Goal: Information Seeking & Learning: Learn about a topic

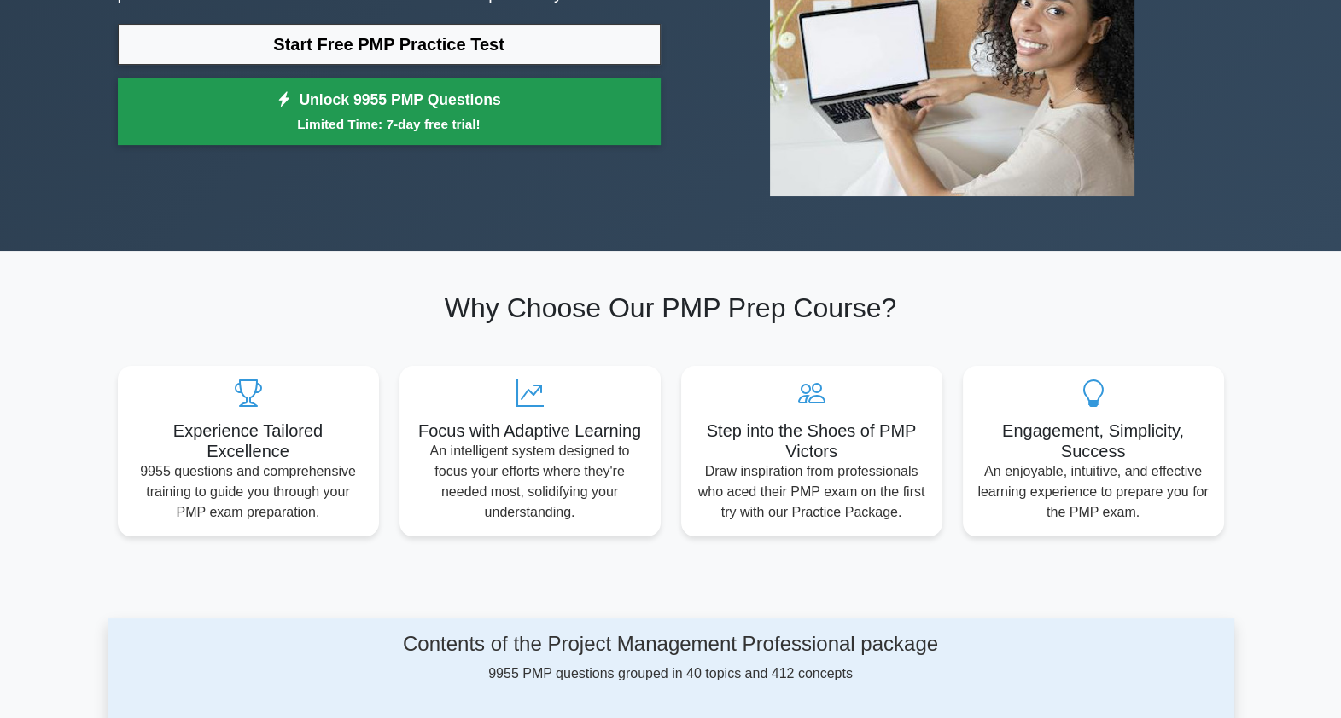
scroll to position [106, 0]
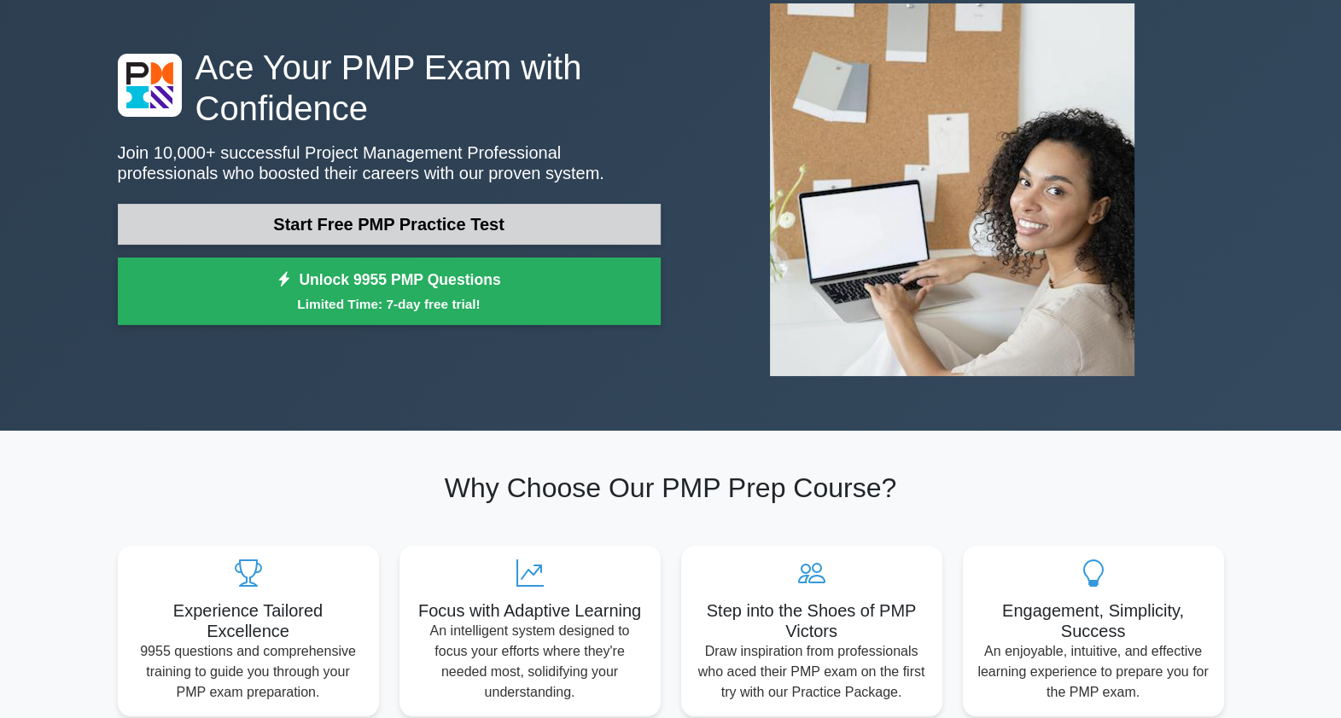
click at [392, 213] on link "Start Free PMP Practice Test" at bounding box center [389, 224] width 543 height 41
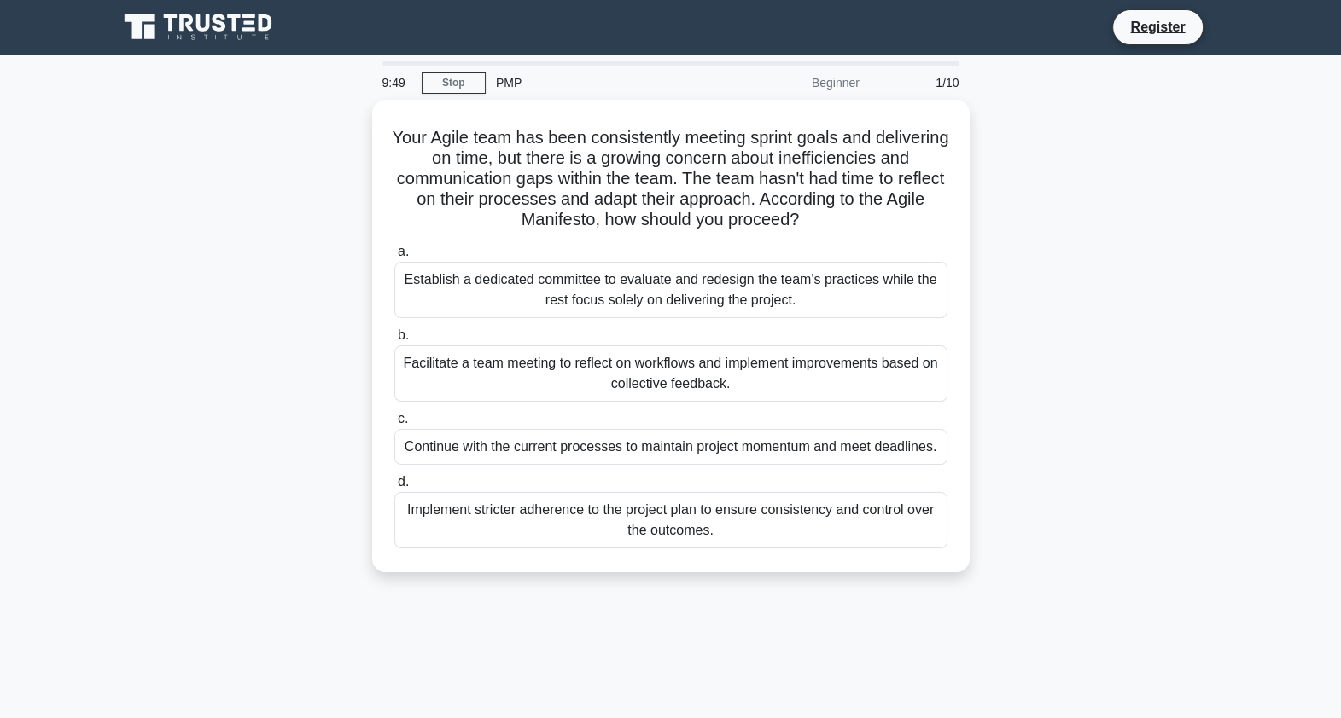
click at [843, 610] on div "9:49 Stop PMP Beginner 1/10 Your Agile team has been consistently meeting sprin…" at bounding box center [671, 487] width 1126 height 853
click at [1246, 375] on main "9:09 Stop PMP Beginner 1/10 Your Agile team has been consistently meeting sprin…" at bounding box center [670, 488] width 1341 height 867
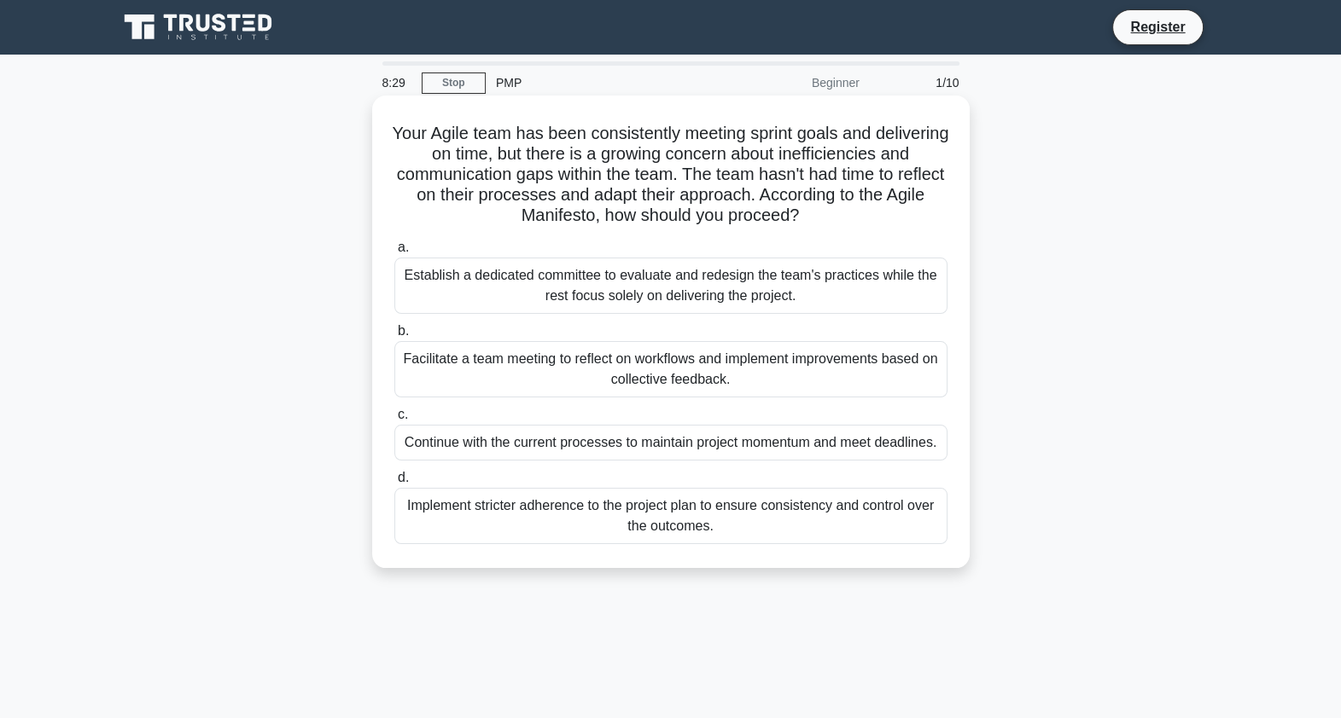
click at [728, 352] on div "Facilitate a team meeting to reflect on workflows and implement improvements ba…" at bounding box center [670, 369] width 553 height 56
click at [394, 337] on input "b. Facilitate a team meeting to reflect on workflows and implement improvements…" at bounding box center [394, 331] width 0 height 11
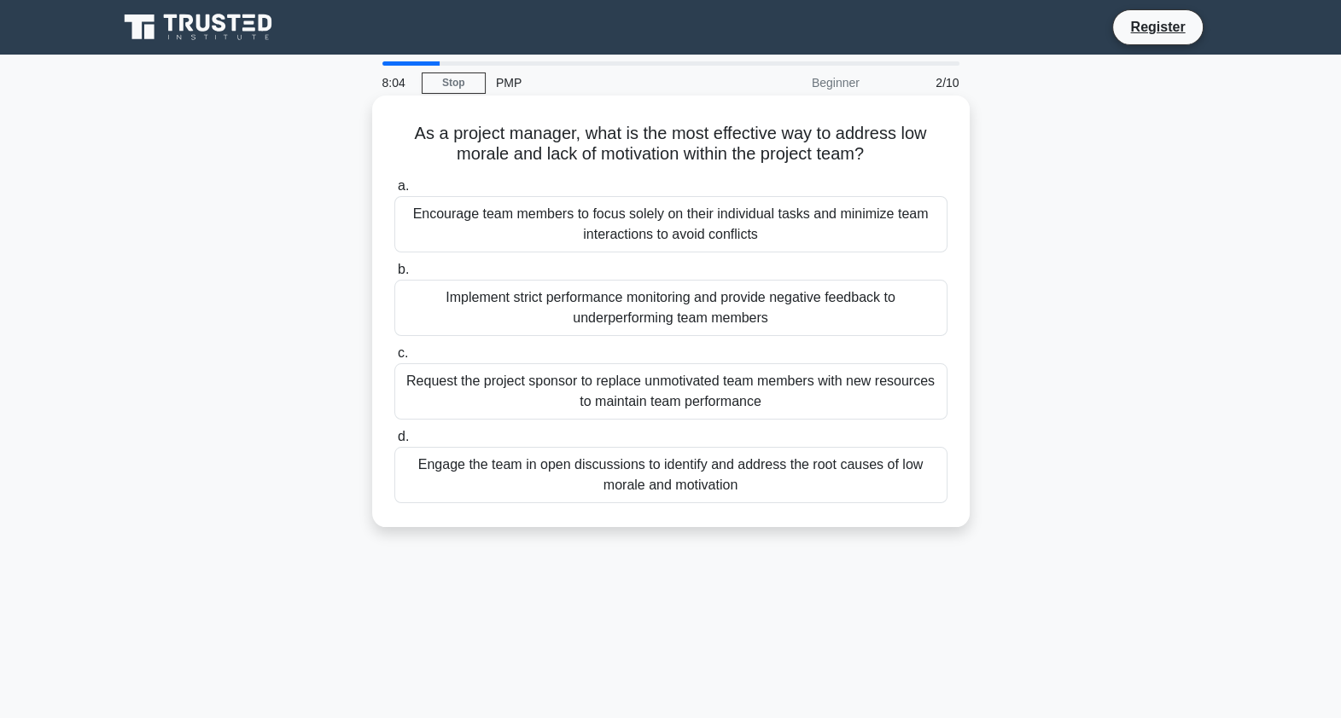
click at [573, 490] on div "Engage the team in open discussions to identify and address the root causes of …" at bounding box center [670, 475] width 553 height 56
click at [394, 443] on input "d. Engage the team in open discussions to identify and address the root causes …" at bounding box center [394, 437] width 0 height 11
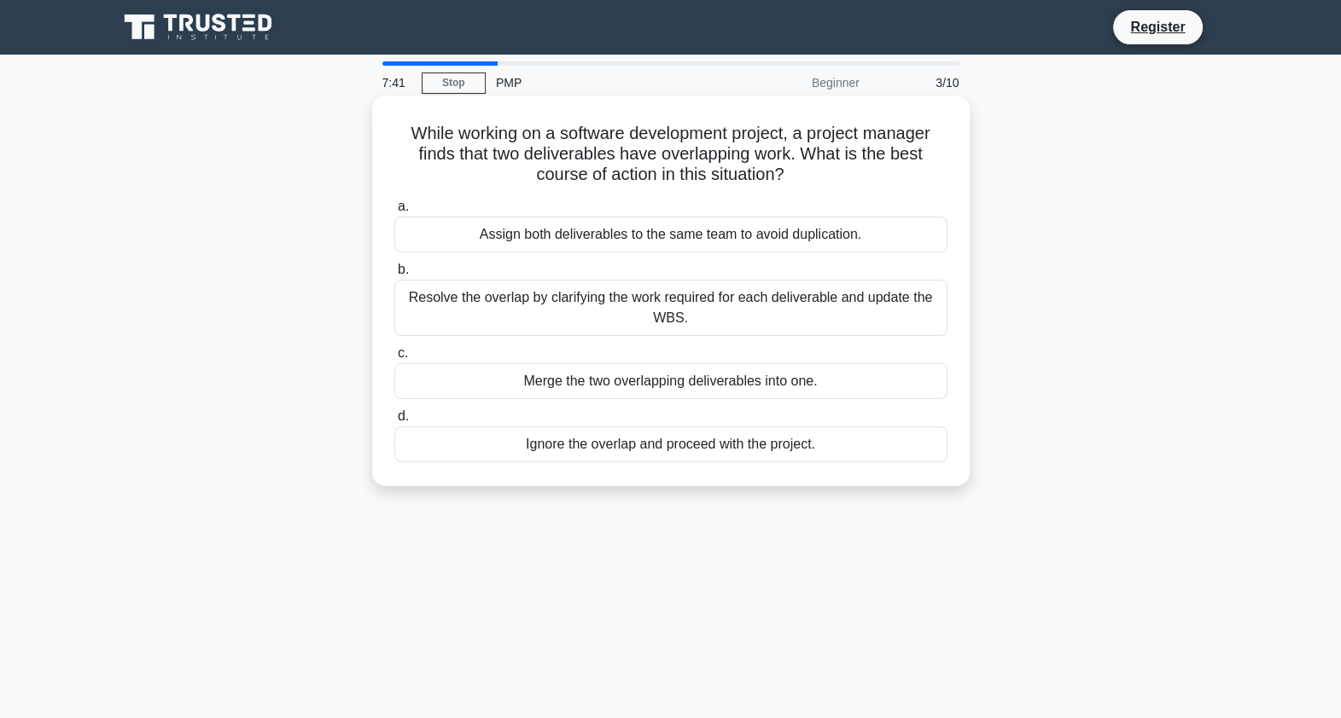
click at [590, 305] on div "Resolve the overlap by clarifying the work required for each deliverable and up…" at bounding box center [670, 308] width 553 height 56
click at [394, 276] on input "b. Resolve the overlap by clarifying the work required for each deliverable and…" at bounding box center [394, 270] width 0 height 11
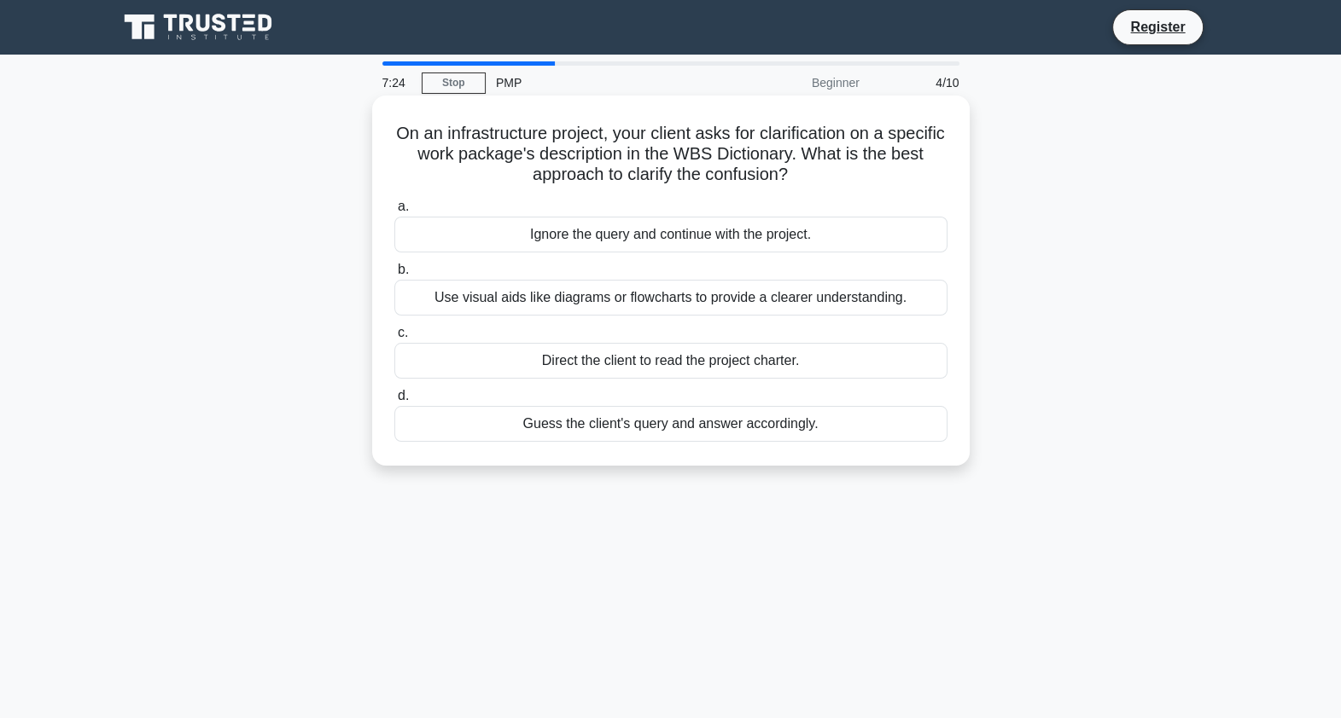
click at [570, 304] on div "Use visual aids like diagrams or flowcharts to provide a clearer understanding." at bounding box center [670, 298] width 553 height 36
click at [394, 276] on input "b. Use visual aids like diagrams or flowcharts to provide a clearer understandi…" at bounding box center [394, 270] width 0 height 11
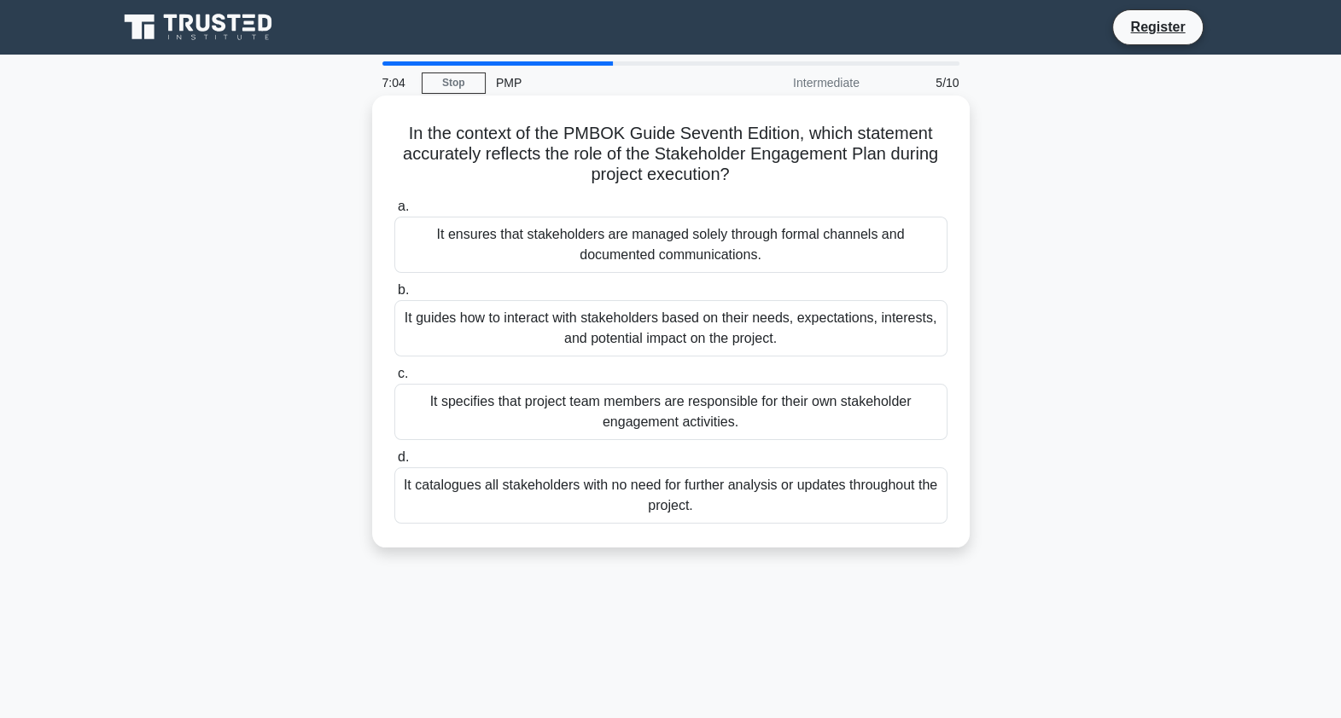
click at [625, 334] on div "It guides how to interact with stakeholders based on their needs, expectations,…" at bounding box center [670, 328] width 553 height 56
click at [394, 296] on input "b. It guides how to interact with stakeholders based on their needs, expectatio…" at bounding box center [394, 290] width 0 height 11
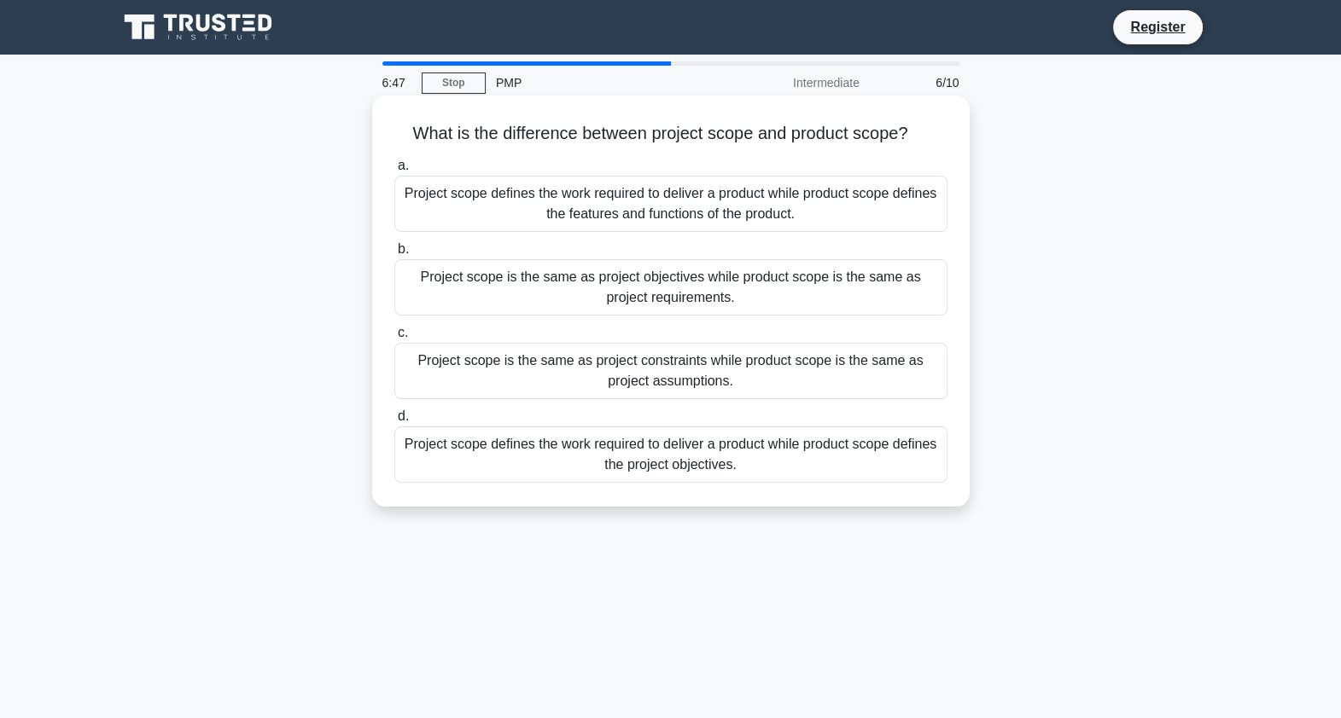
click at [631, 209] on div "Project scope defines the work required to deliver a product while product scop…" at bounding box center [670, 204] width 553 height 56
click at [394, 172] on input "a. Project scope defines the work required to deliver a product while product s…" at bounding box center [394, 165] width 0 height 11
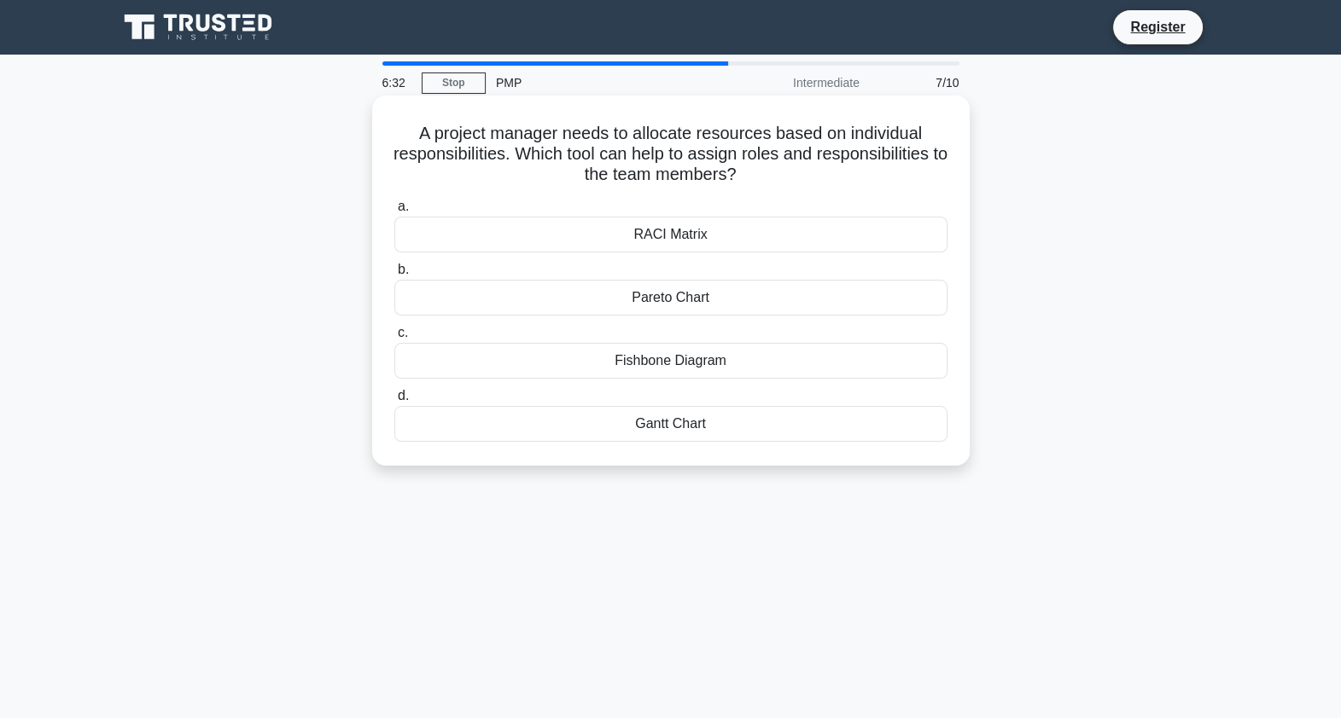
click at [619, 239] on div "RACI Matrix" at bounding box center [670, 235] width 553 height 36
click at [394, 212] on input "a. RACI Matrix" at bounding box center [394, 206] width 0 height 11
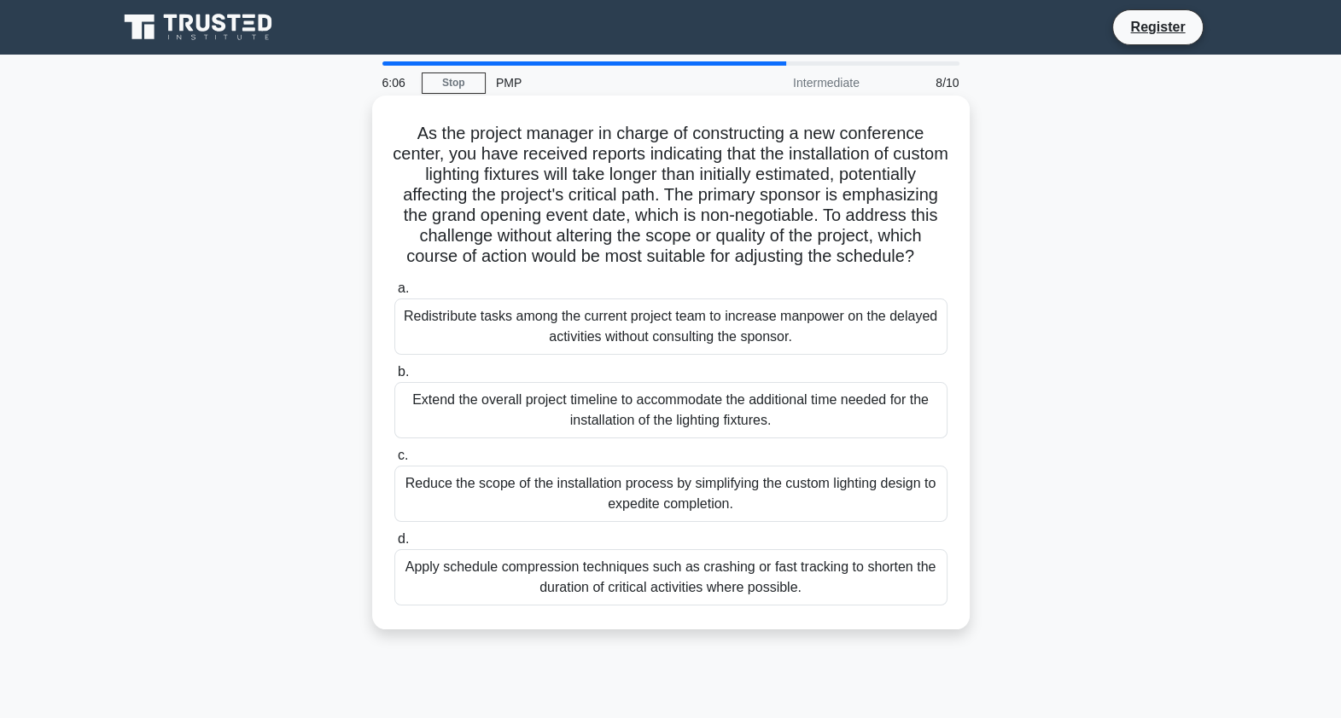
click at [727, 581] on div "Apply schedule compression techniques such as crashing or fast tracking to shor…" at bounding box center [670, 578] width 553 height 56
click at [394, 545] on input "d. Apply schedule compression techniques such as crashing or fast tracking to s…" at bounding box center [394, 539] width 0 height 11
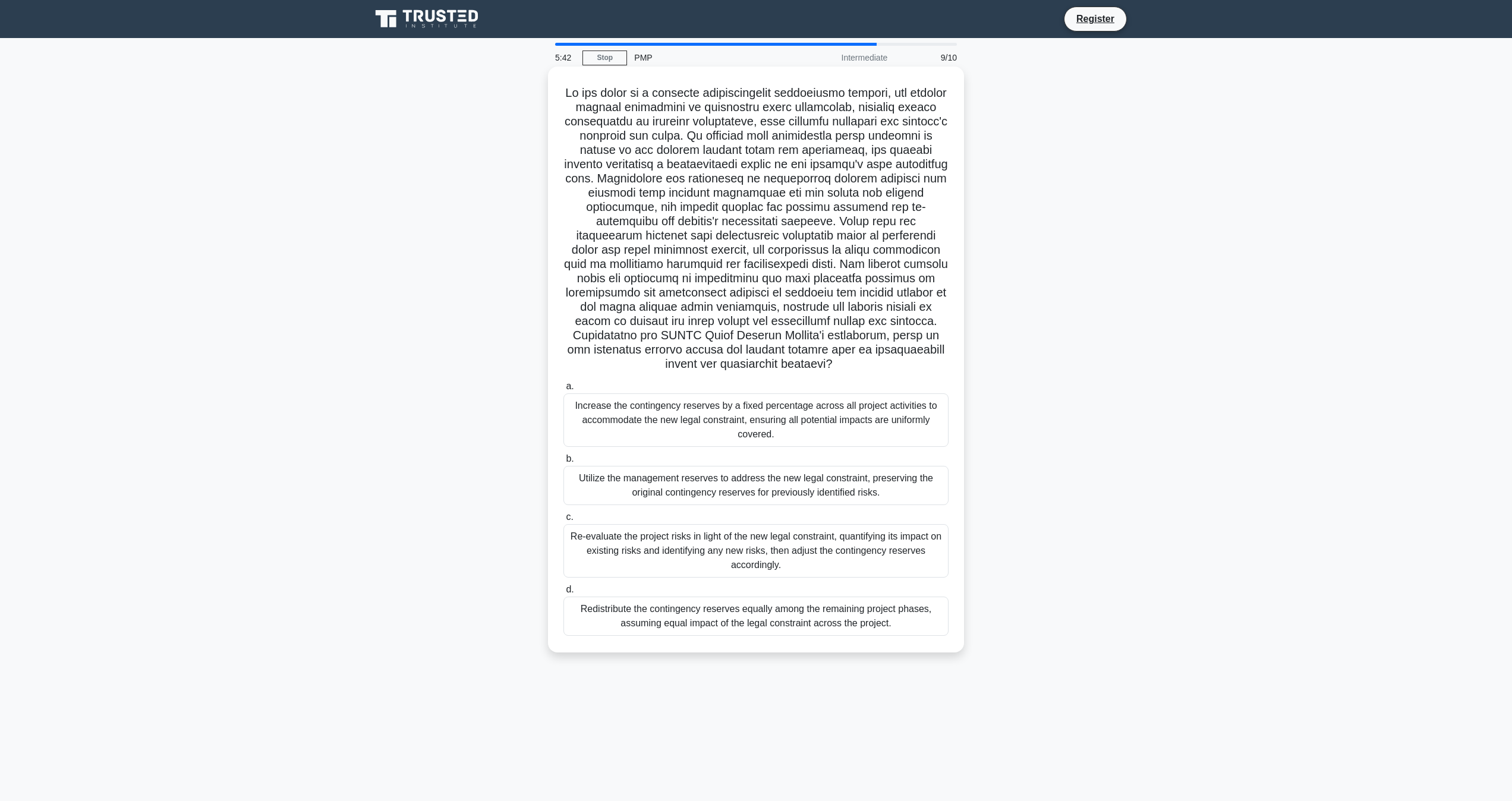
click at [774, 500] on div "Re-evaluate the project risks in light of the new legal constraint, quantifying…" at bounding box center [756, 551] width 385 height 54
click at [563, 500] on input "c. Re-evaluate the project risks in light of the new legal constraint, quantify…" at bounding box center [563, 517] width 0 height 8
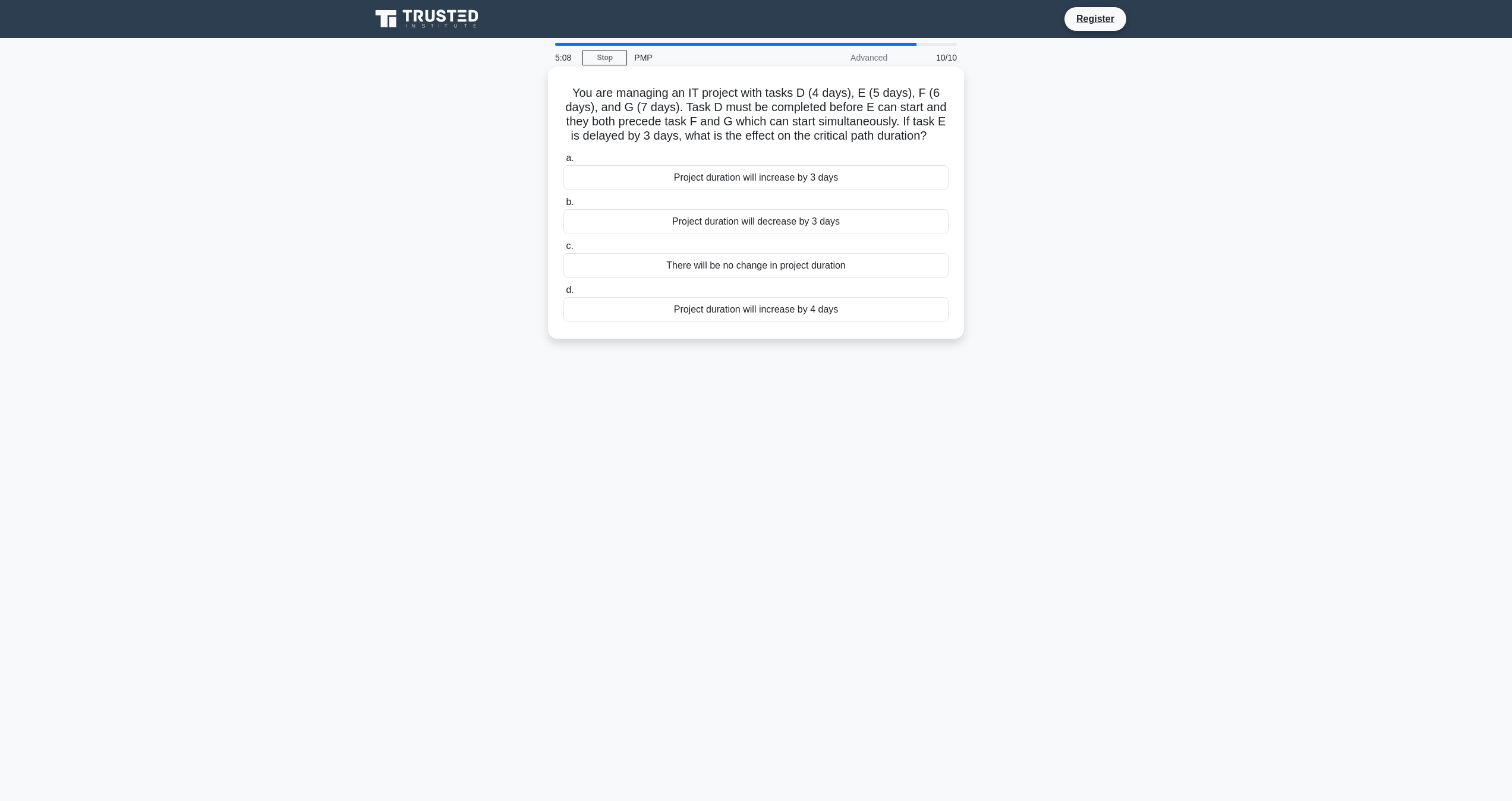
click at [747, 179] on div "Project duration will increase by 3 days" at bounding box center [756, 178] width 385 height 25
click at [563, 162] on input "a. Project duration will increase by 3 days" at bounding box center [563, 158] width 0 height 8
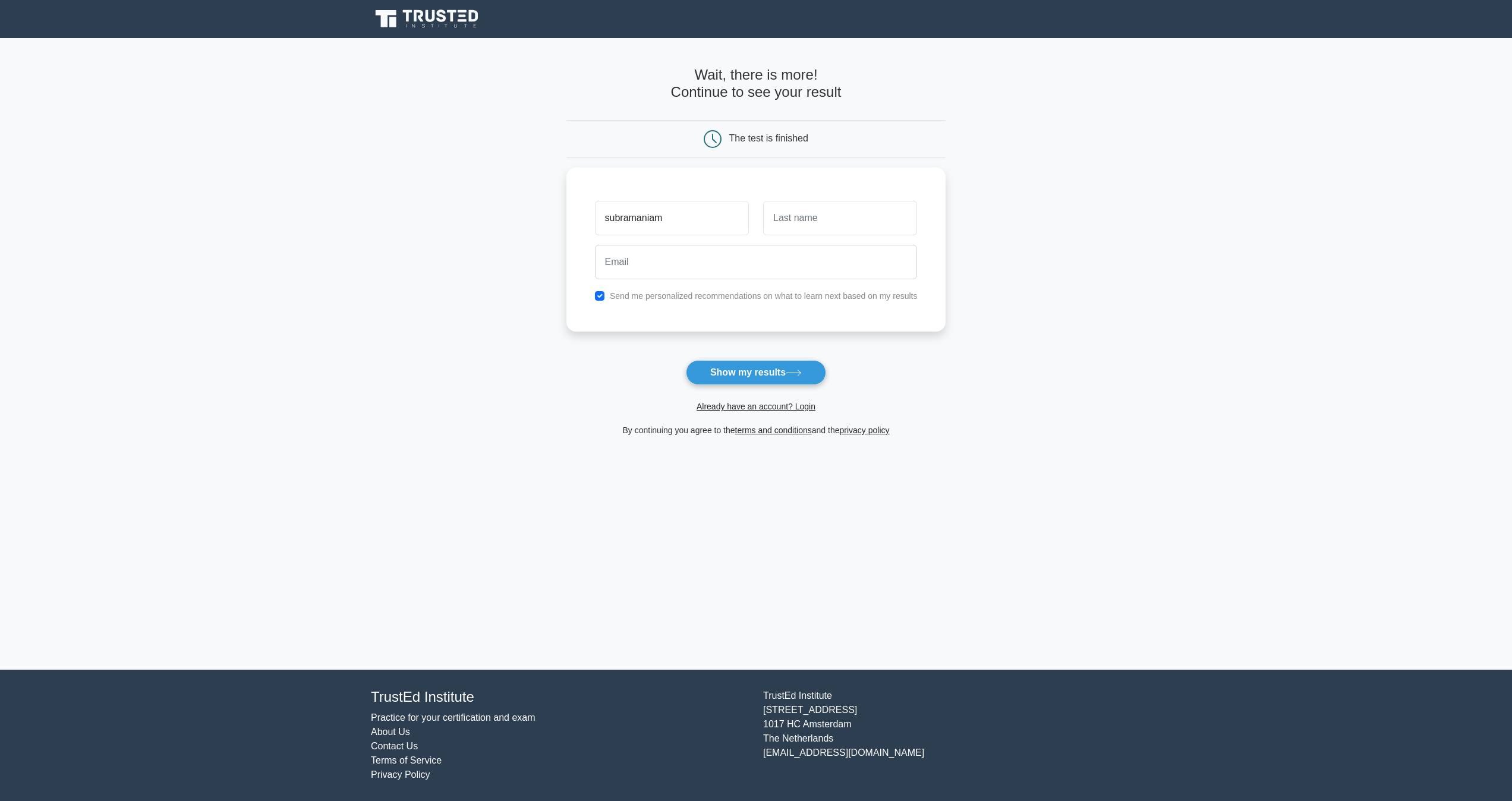
type input "subramaniam"
type input "krishnan"
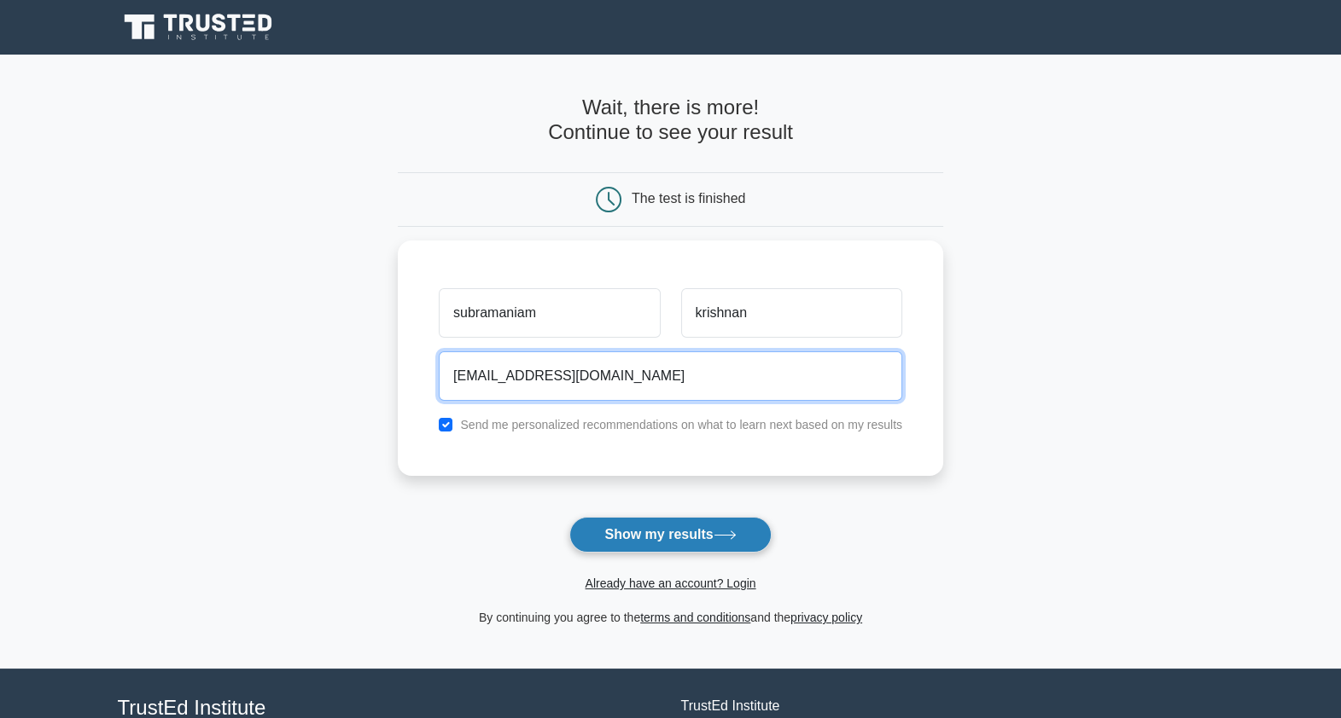
type input "[EMAIL_ADDRESS][DOMAIN_NAME]"
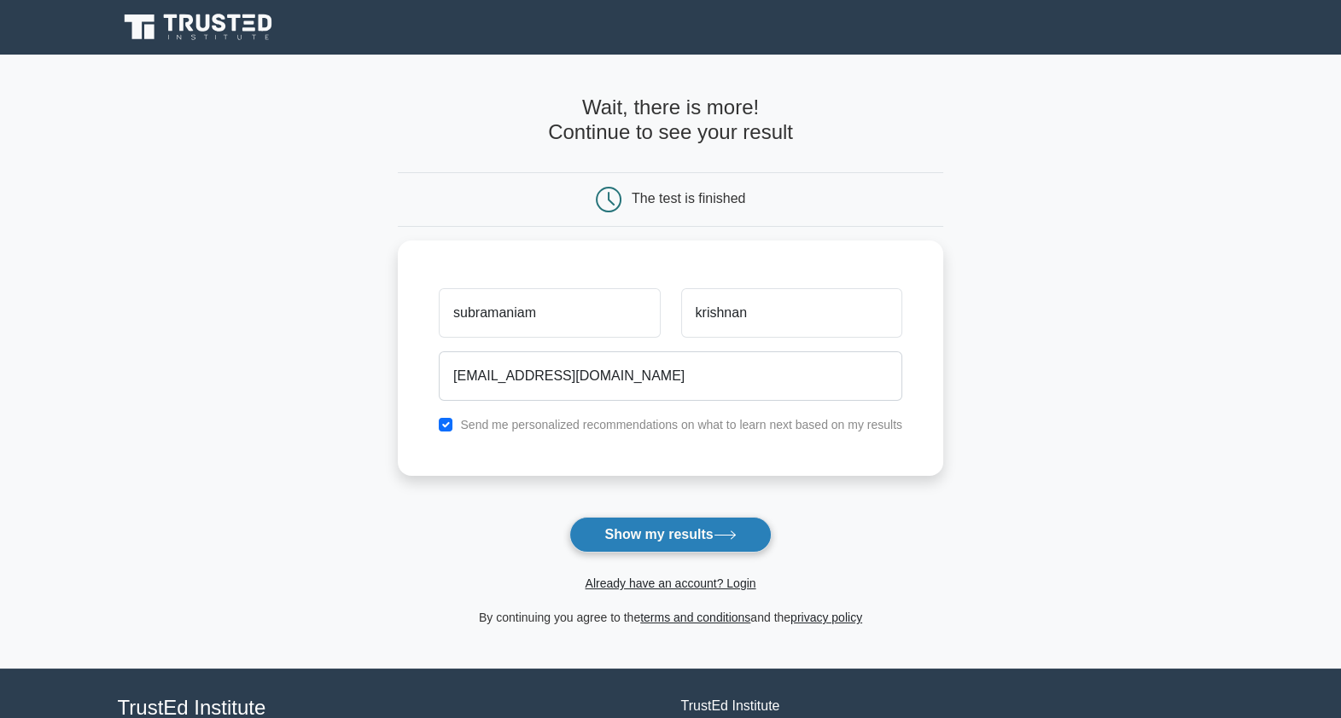
click at [687, 538] on button "Show my results" at bounding box center [669, 535] width 201 height 36
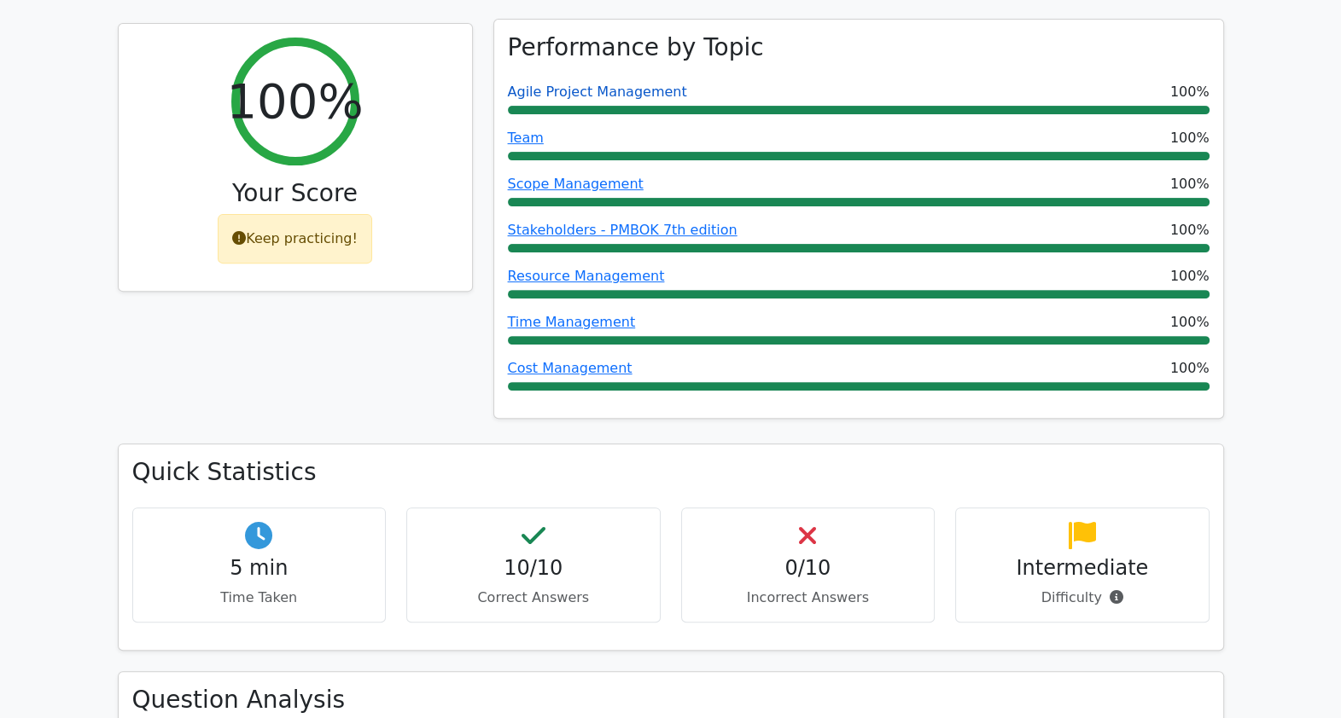
scroll to position [746, 0]
